Goal: Task Accomplishment & Management: Use online tool/utility

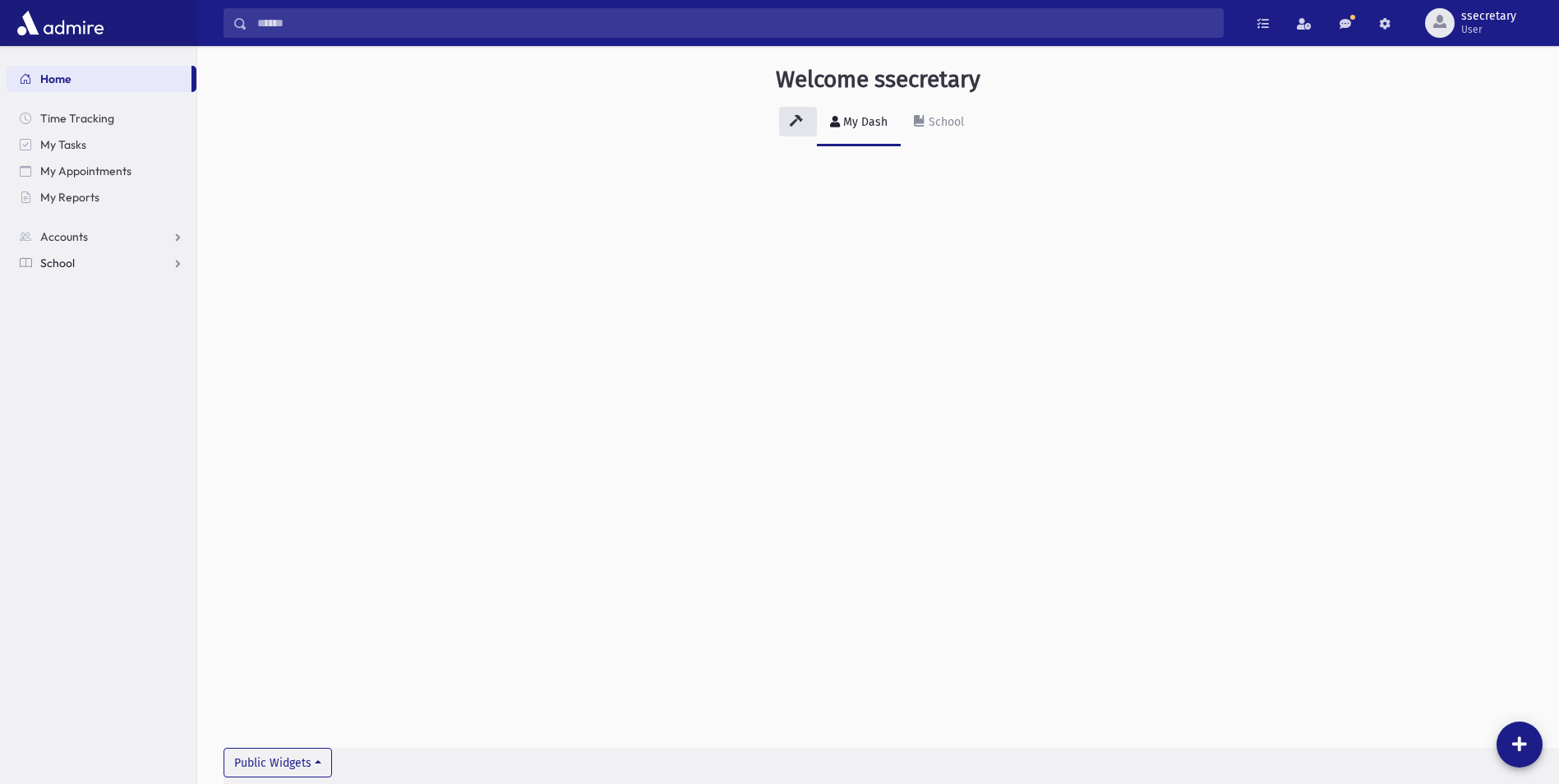
click at [51, 264] on span "School" at bounding box center [57, 263] width 34 height 15
click at [68, 318] on span "Attendance" at bounding box center [80, 315] width 61 height 15
click at [83, 340] on span "Entry" at bounding box center [76, 342] width 28 height 15
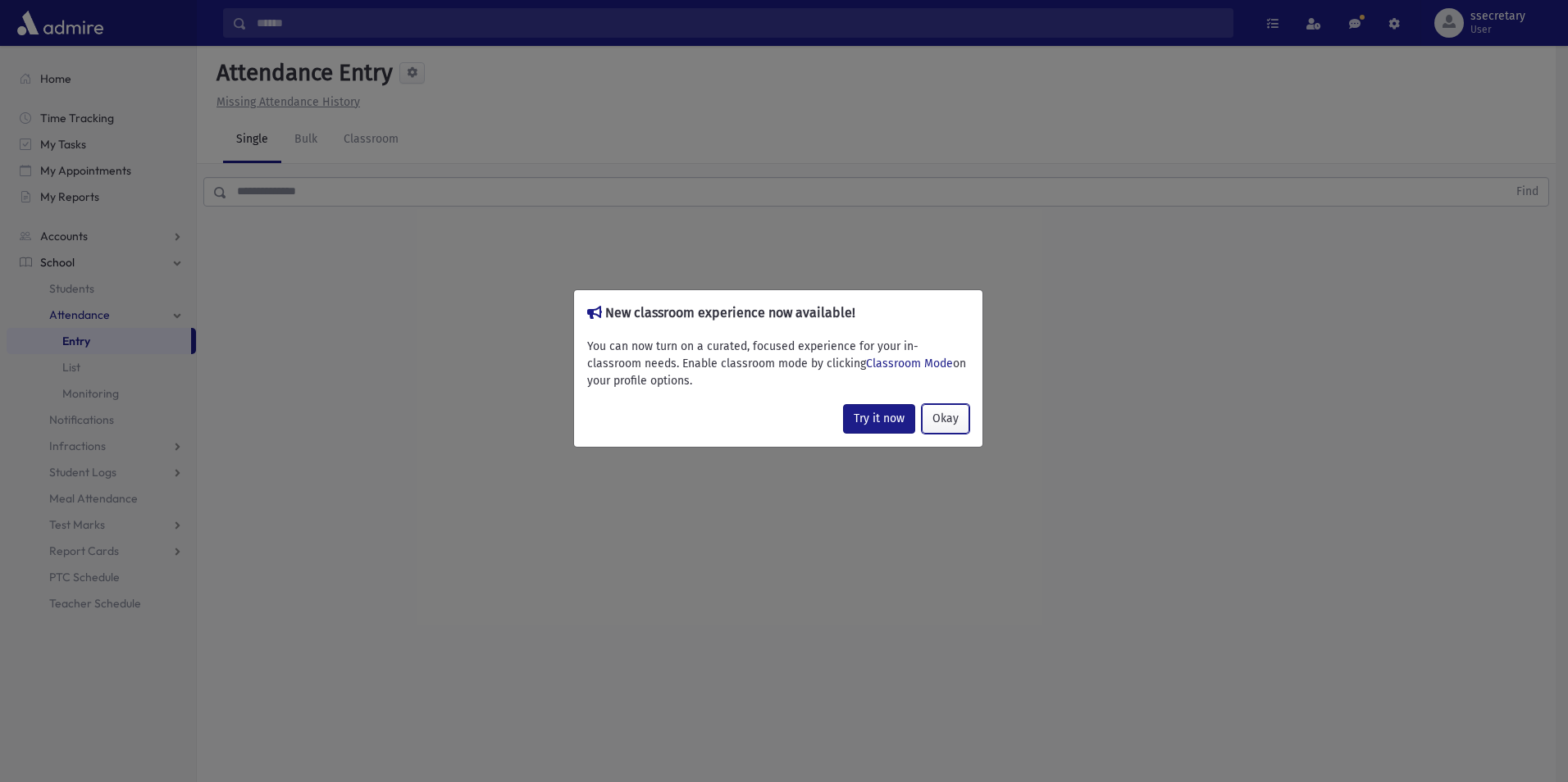
click at [951, 416] on button "Okay" at bounding box center [945, 418] width 48 height 30
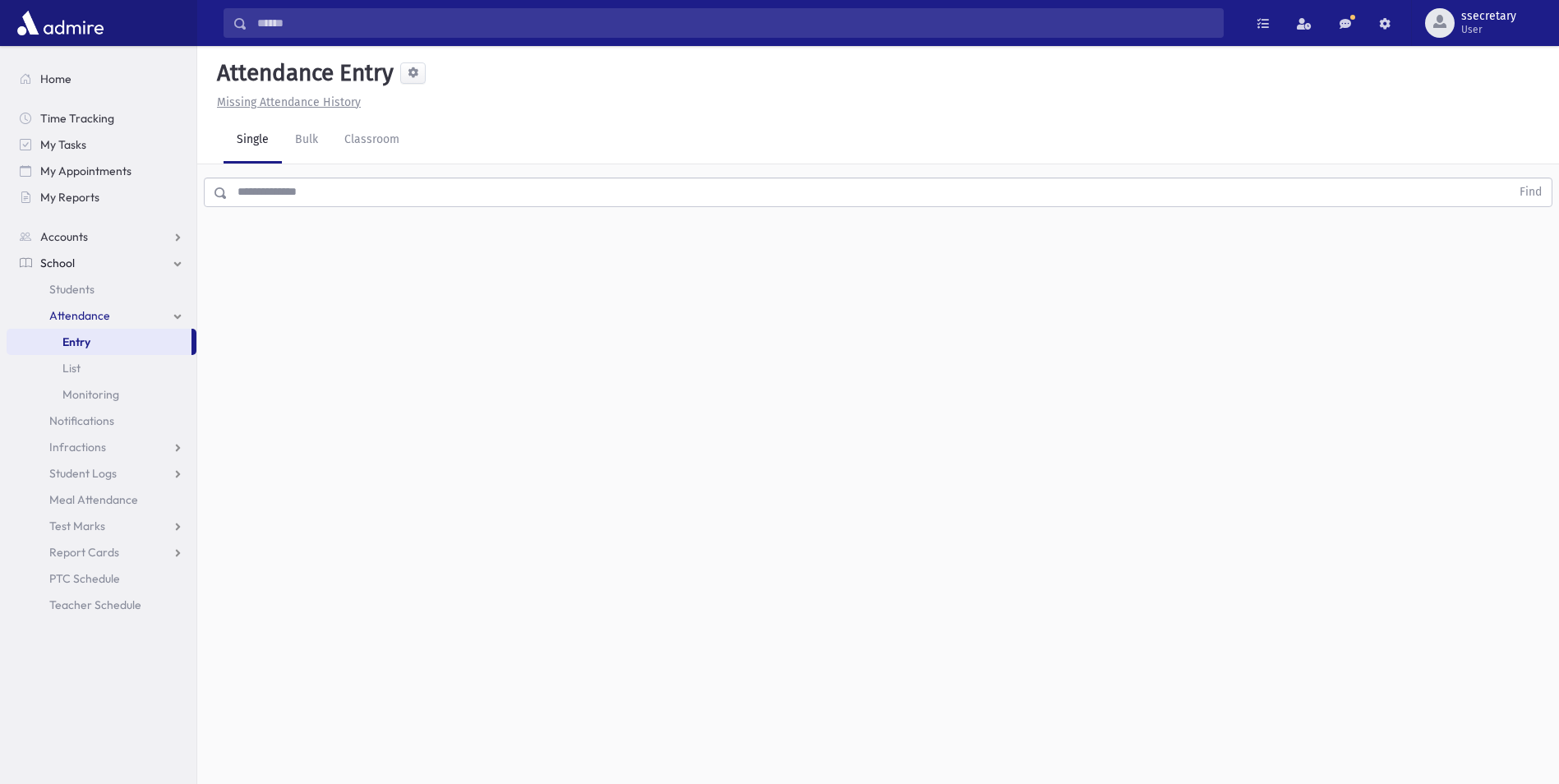
click at [241, 187] on input "text" at bounding box center [869, 192] width 1283 height 30
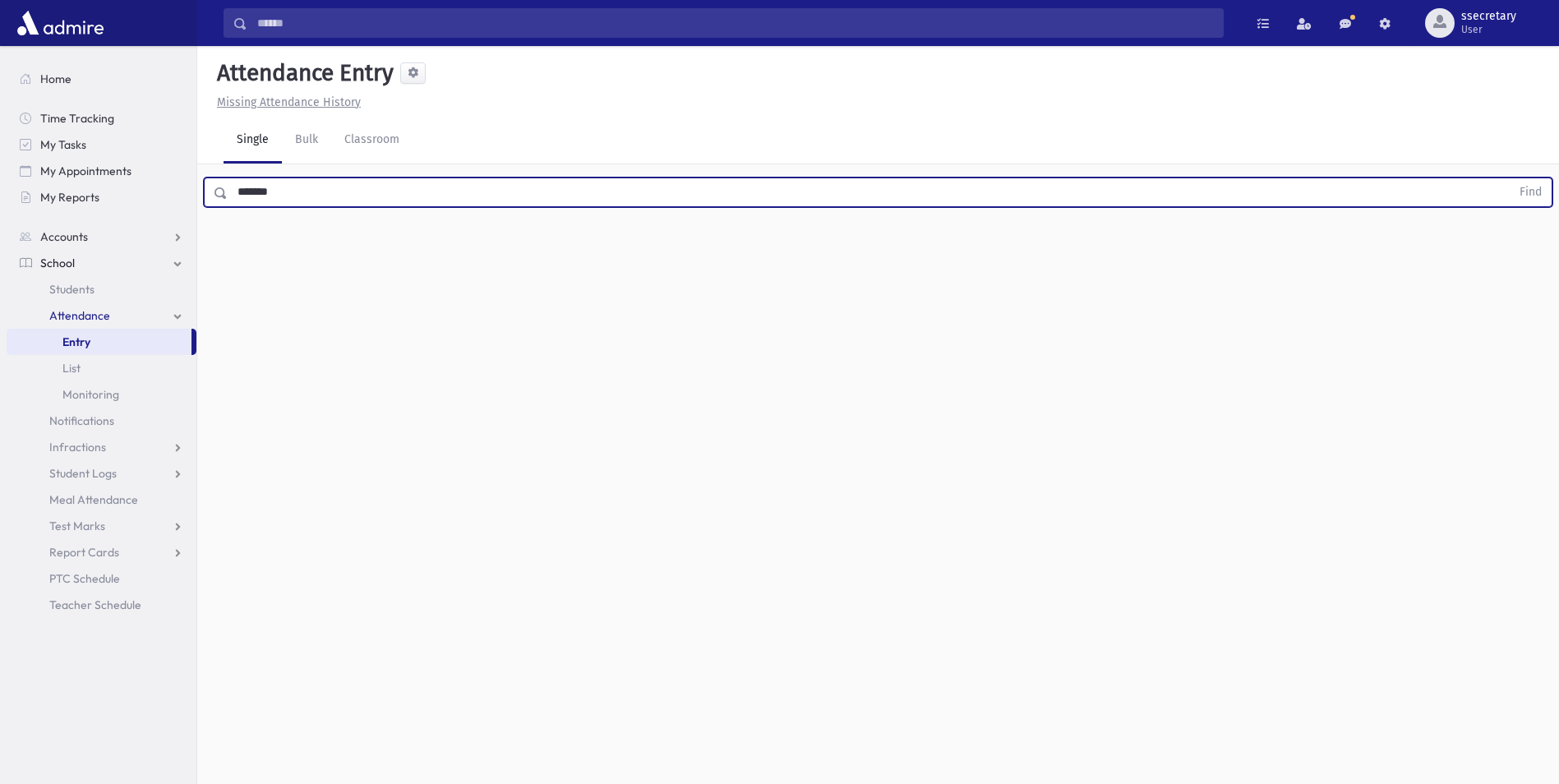
type input "*******"
click at [1510, 178] on button "Find" at bounding box center [1531, 192] width 42 height 28
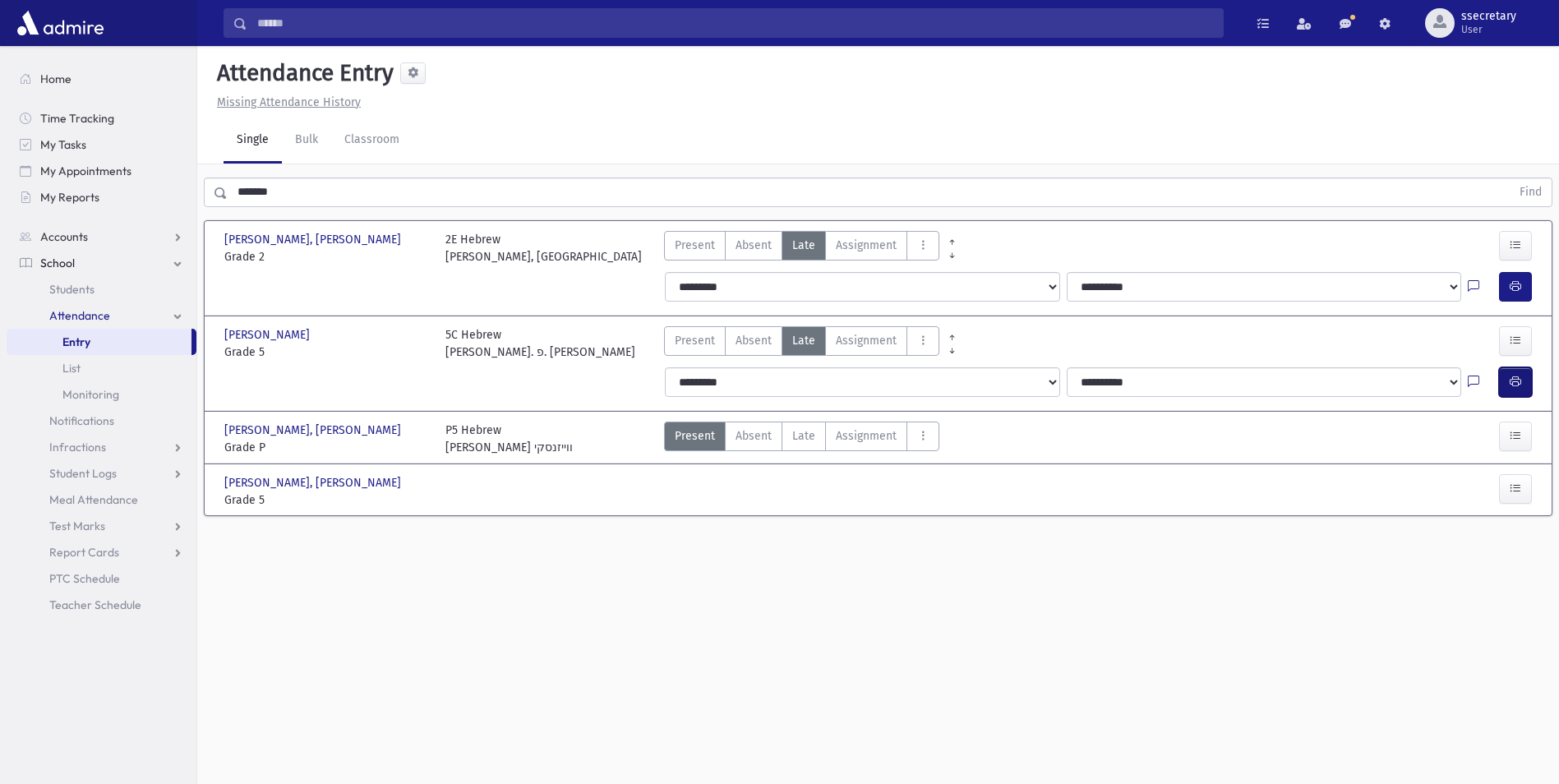
click at [1525, 380] on button "button" at bounding box center [1515, 382] width 33 height 30
click at [1521, 381] on button "button" at bounding box center [1515, 382] width 33 height 30
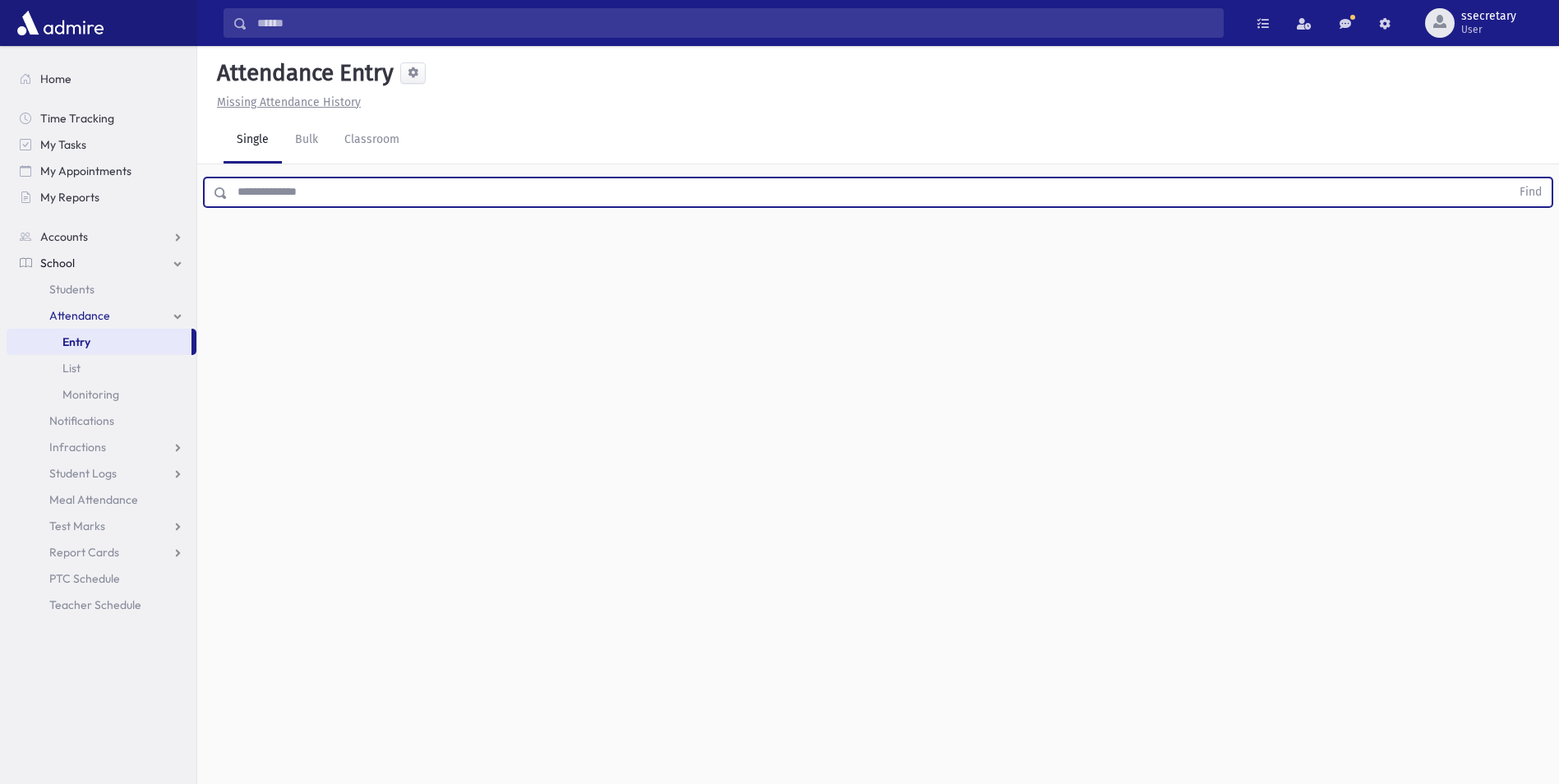
click at [270, 185] on input "text" at bounding box center [869, 192] width 1283 height 30
type input "*******"
click at [1510, 178] on button "Find" at bounding box center [1531, 192] width 42 height 28
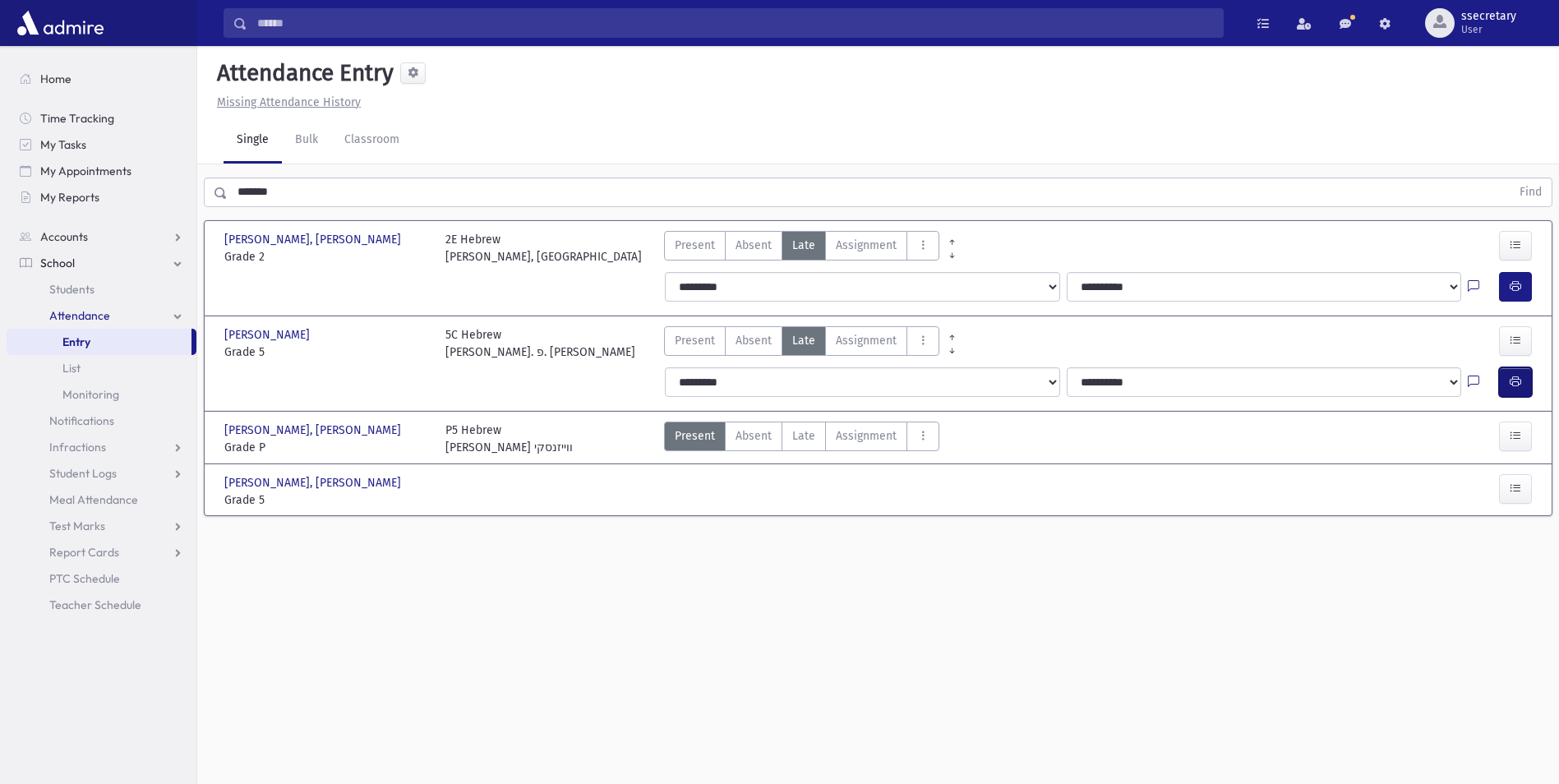
click at [1531, 379] on button "button" at bounding box center [1515, 382] width 33 height 30
